Goal: Task Accomplishment & Management: Complete application form

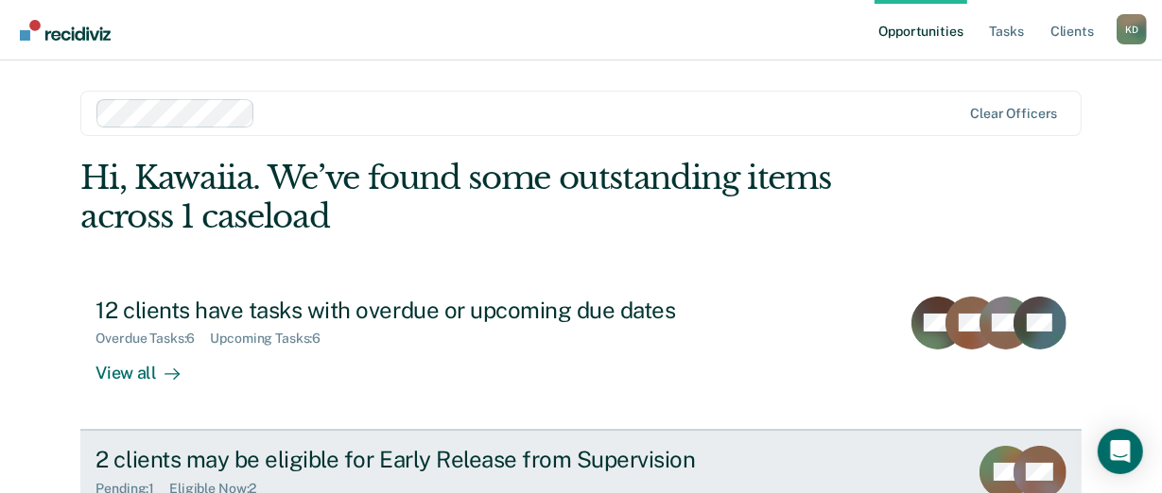
scroll to position [234, 0]
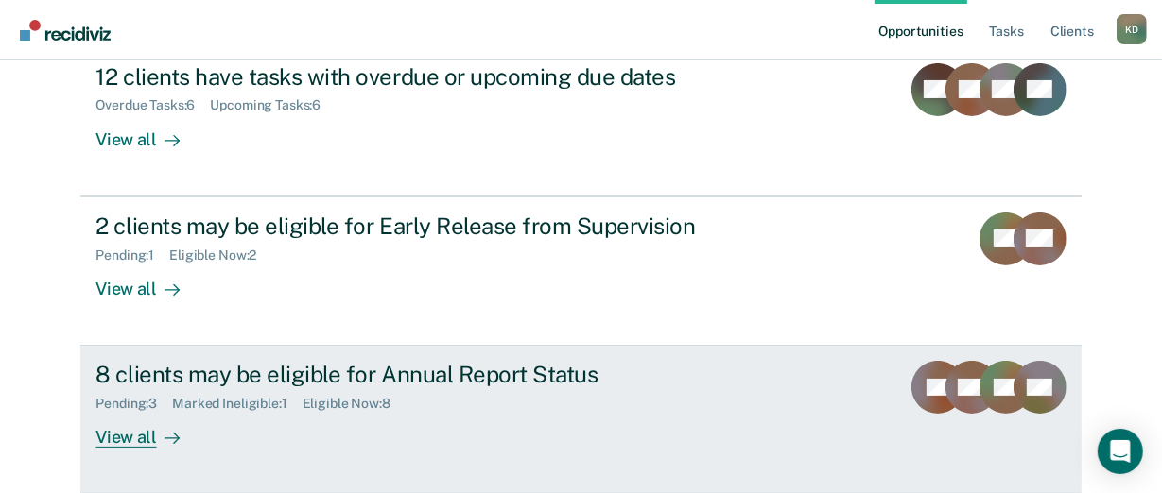
click at [444, 378] on div "8 clients may be eligible for Annual Report Status" at bounding box center [427, 374] width 664 height 27
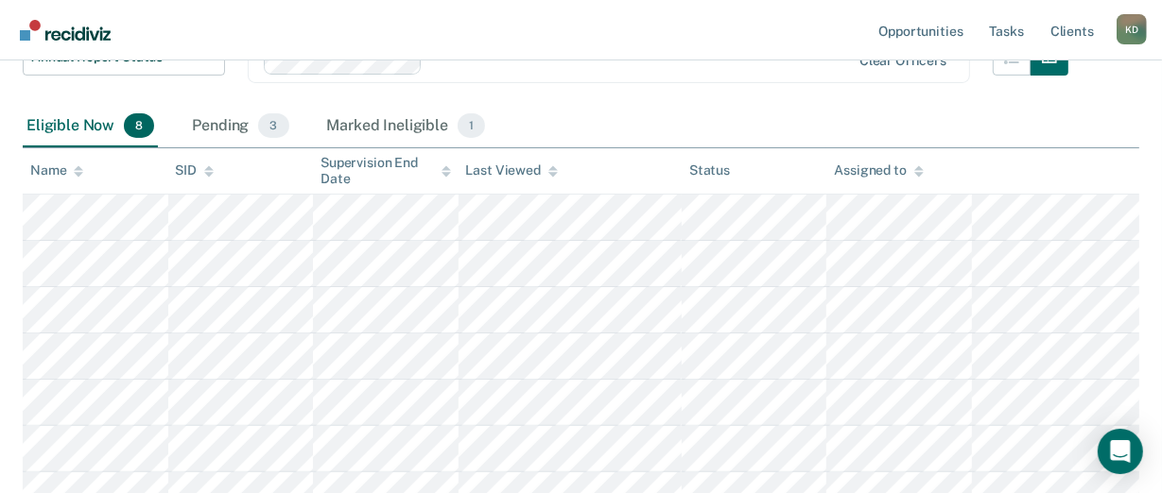
scroll to position [284, 0]
